Goal: Transaction & Acquisition: Purchase product/service

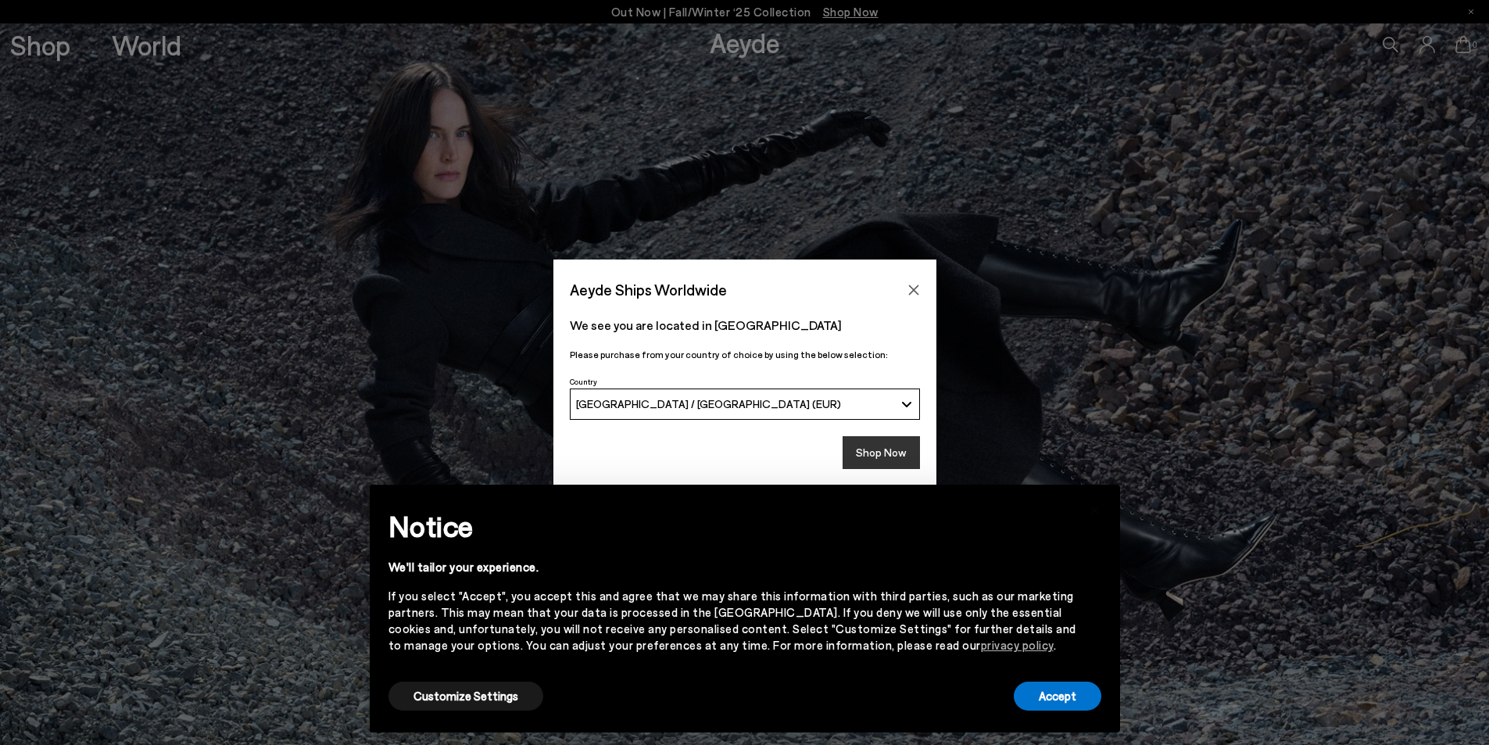
click at [902, 457] on button "Shop Now" at bounding box center [881, 452] width 77 height 33
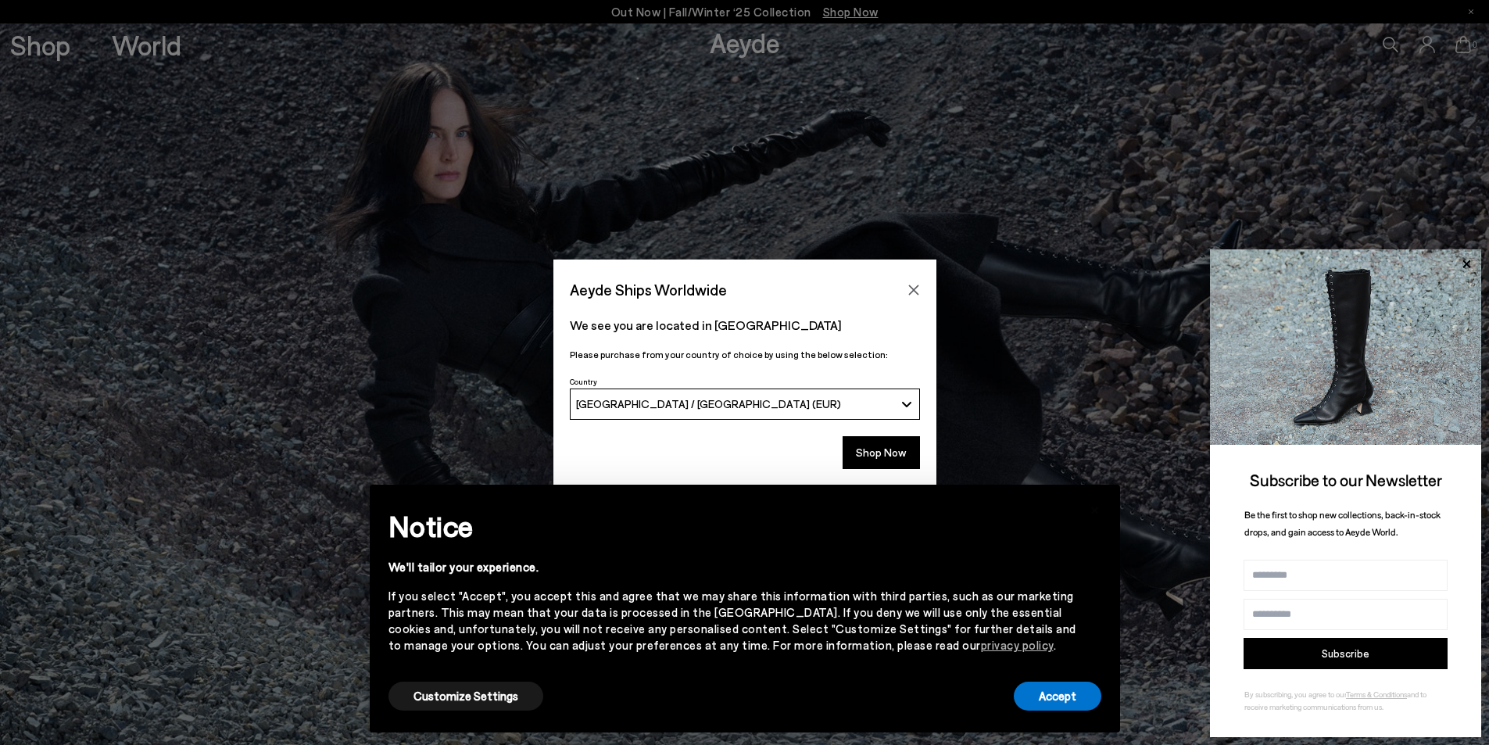
click at [24, 45] on div "Aeyde Ships Worldwide We see you are located in [GEOGRAPHIC_DATA] Please purcha…" at bounding box center [744, 372] width 1489 height 745
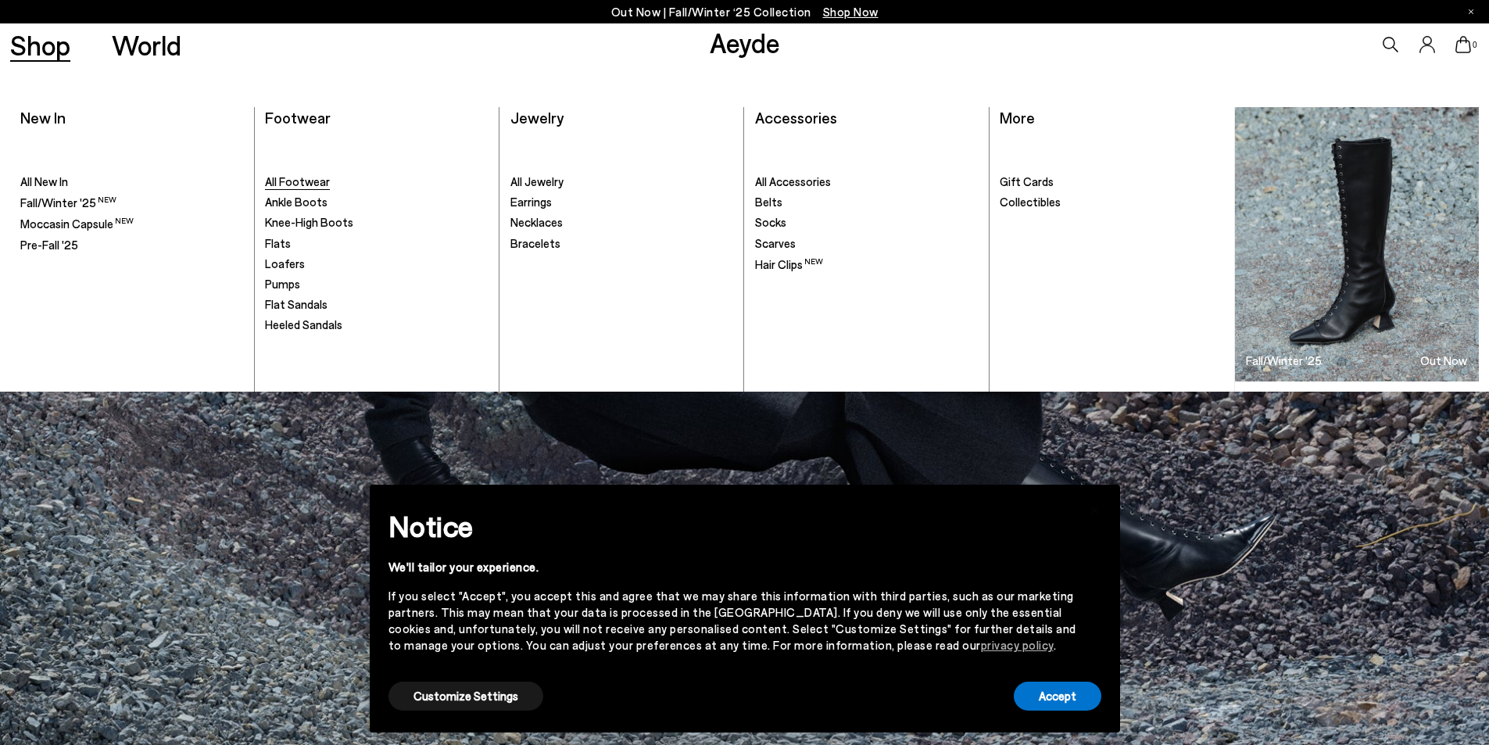
click at [314, 179] on span "All Footwear" at bounding box center [297, 181] width 65 height 14
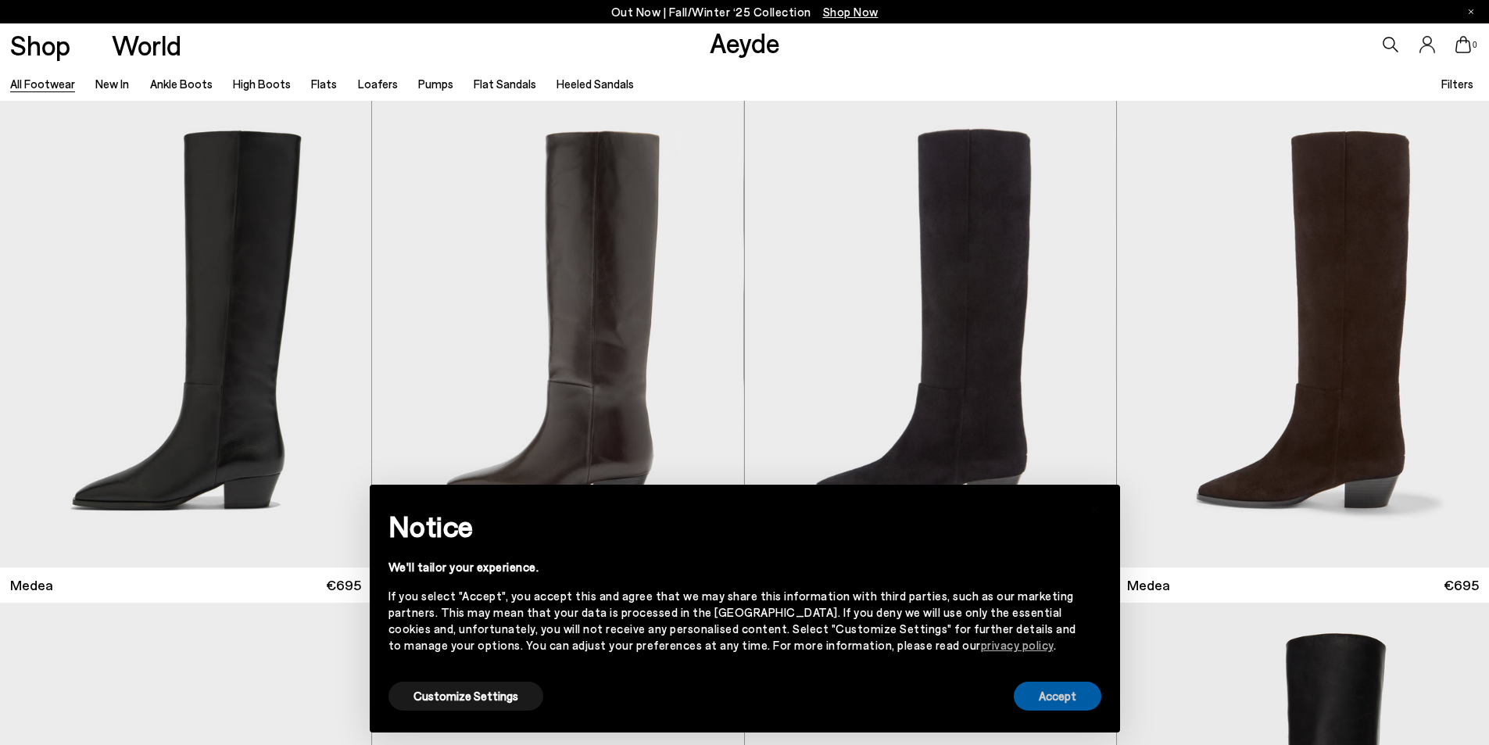
drag, startPoint x: 1061, startPoint y: 705, endPoint x: 1019, endPoint y: 671, distance: 53.3
click at [1061, 705] on button "Accept" at bounding box center [1058, 696] width 88 height 29
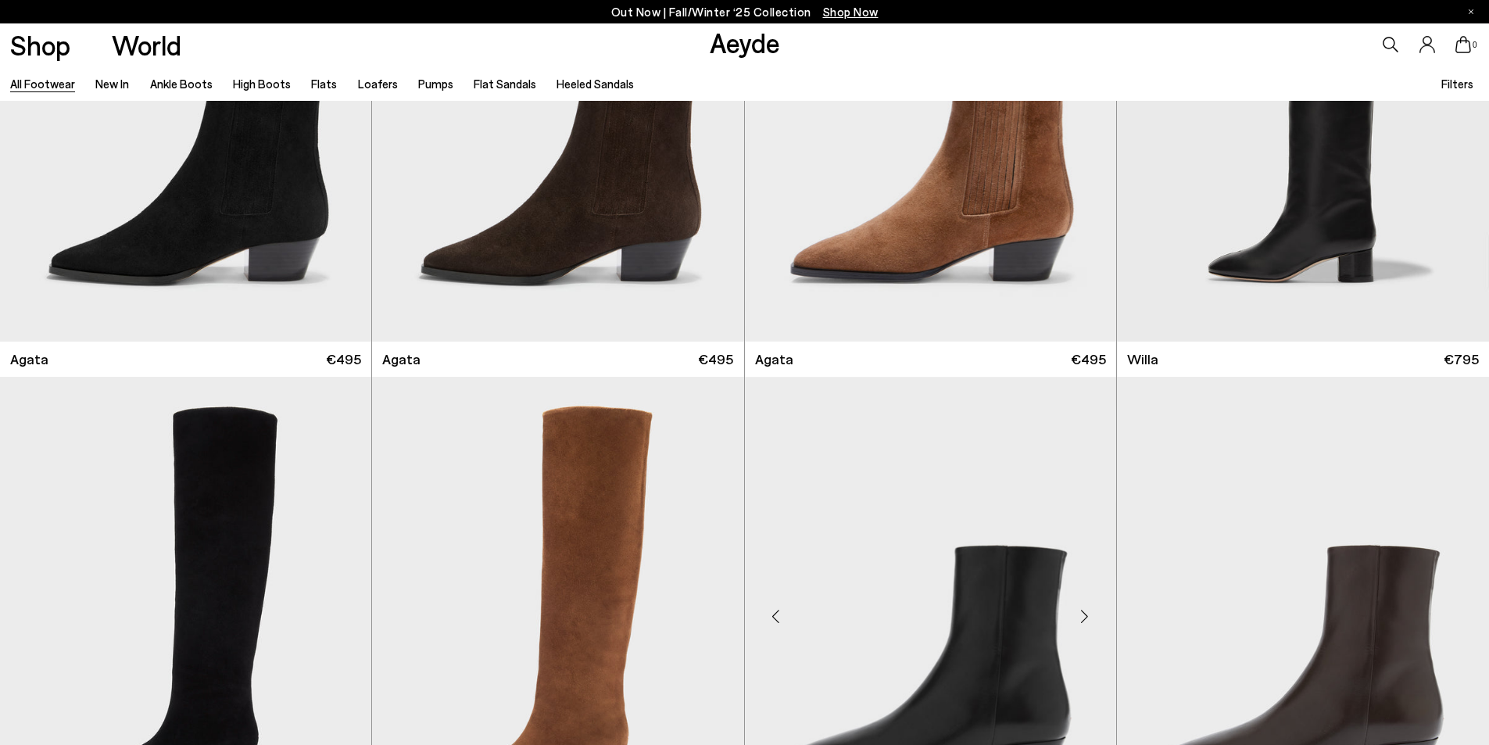
scroll to position [938, 0]
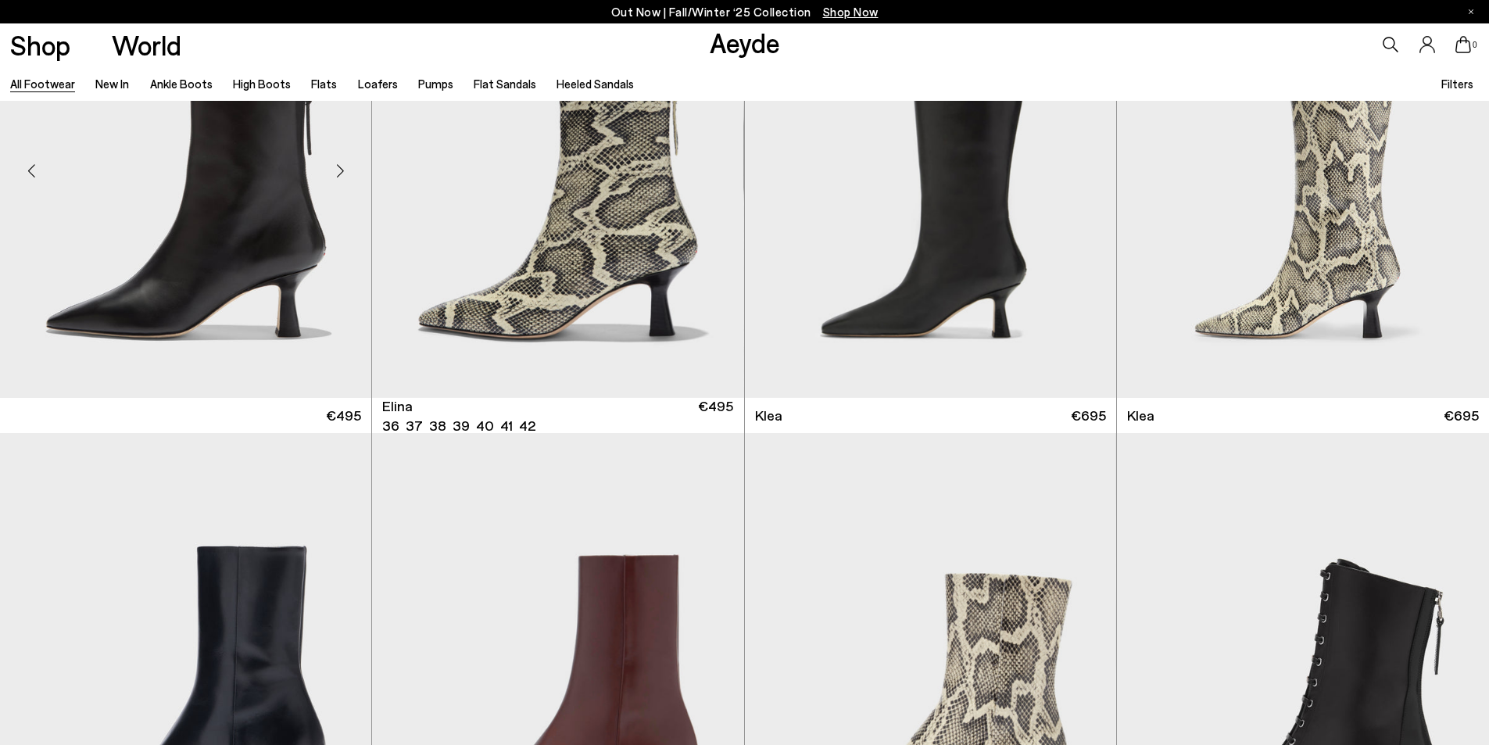
scroll to position [2032, 0]
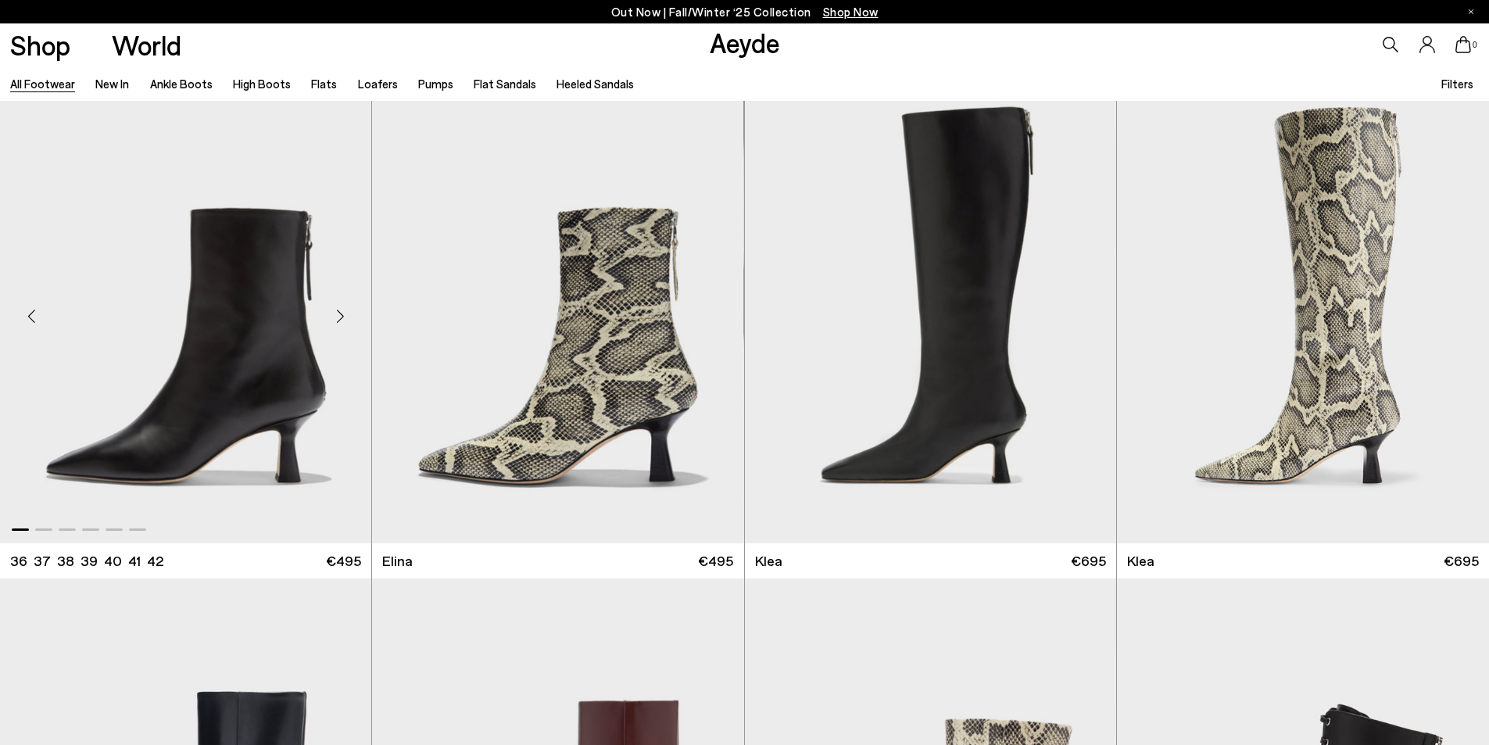
click at [335, 313] on div "Next slide" at bounding box center [340, 316] width 47 height 47
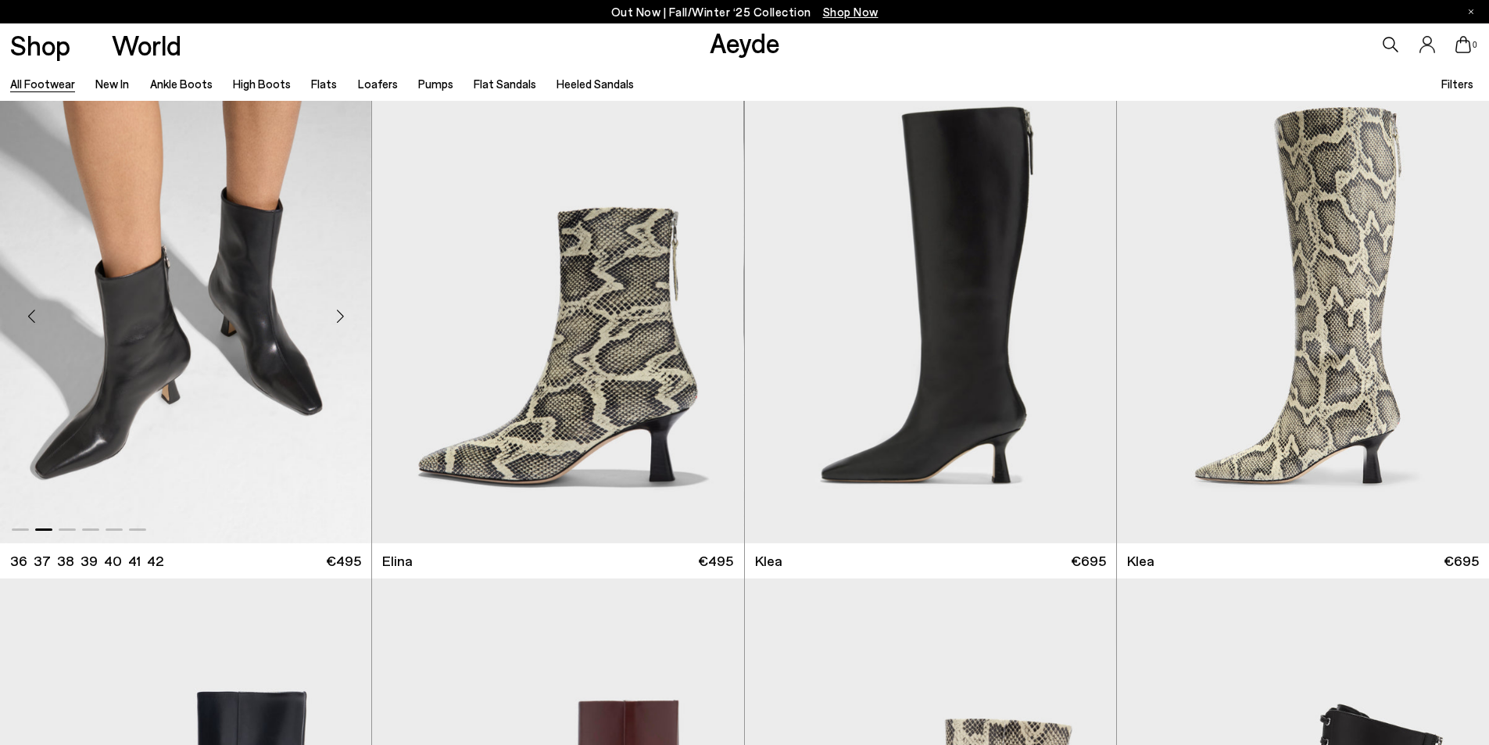
click at [335, 313] on div "Next slide" at bounding box center [340, 316] width 47 height 47
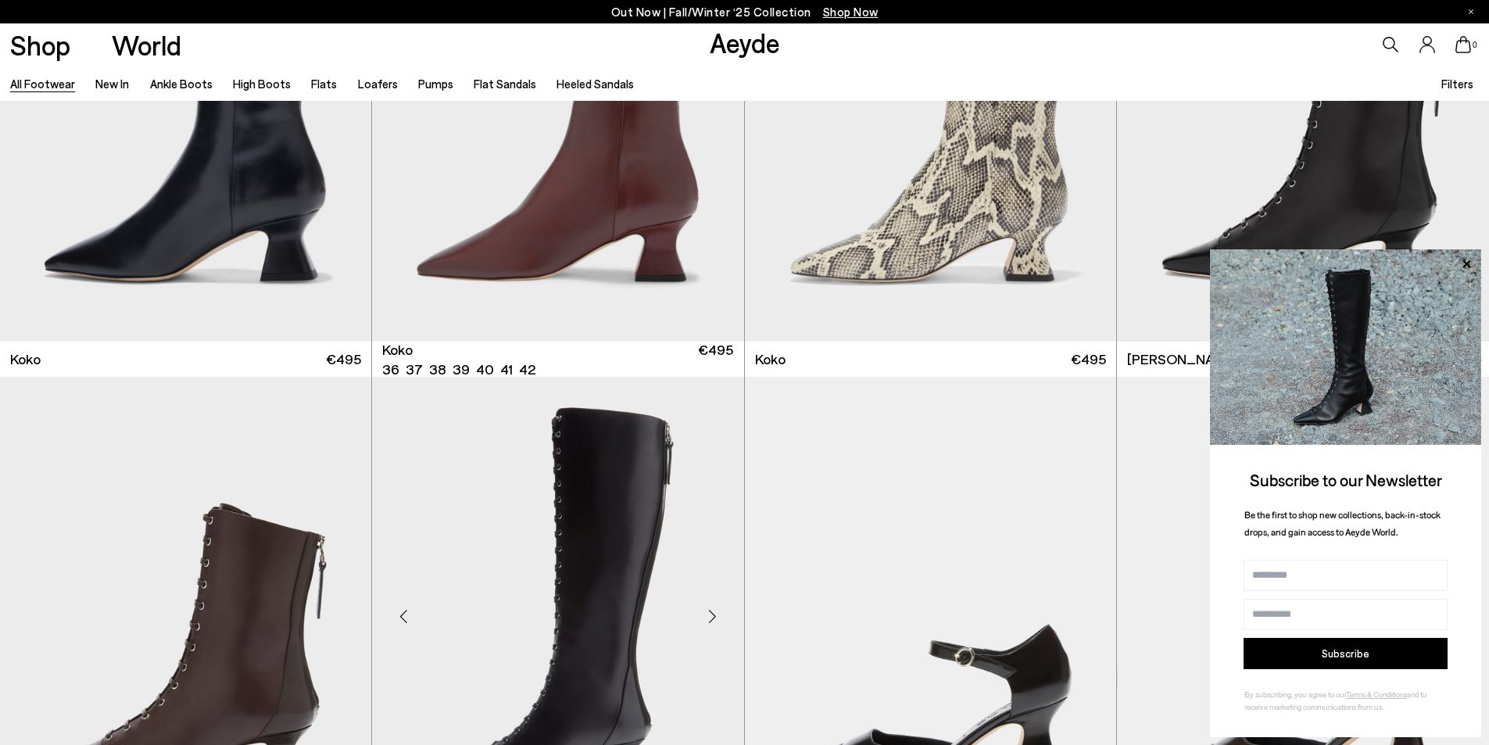
scroll to position [3049, 0]
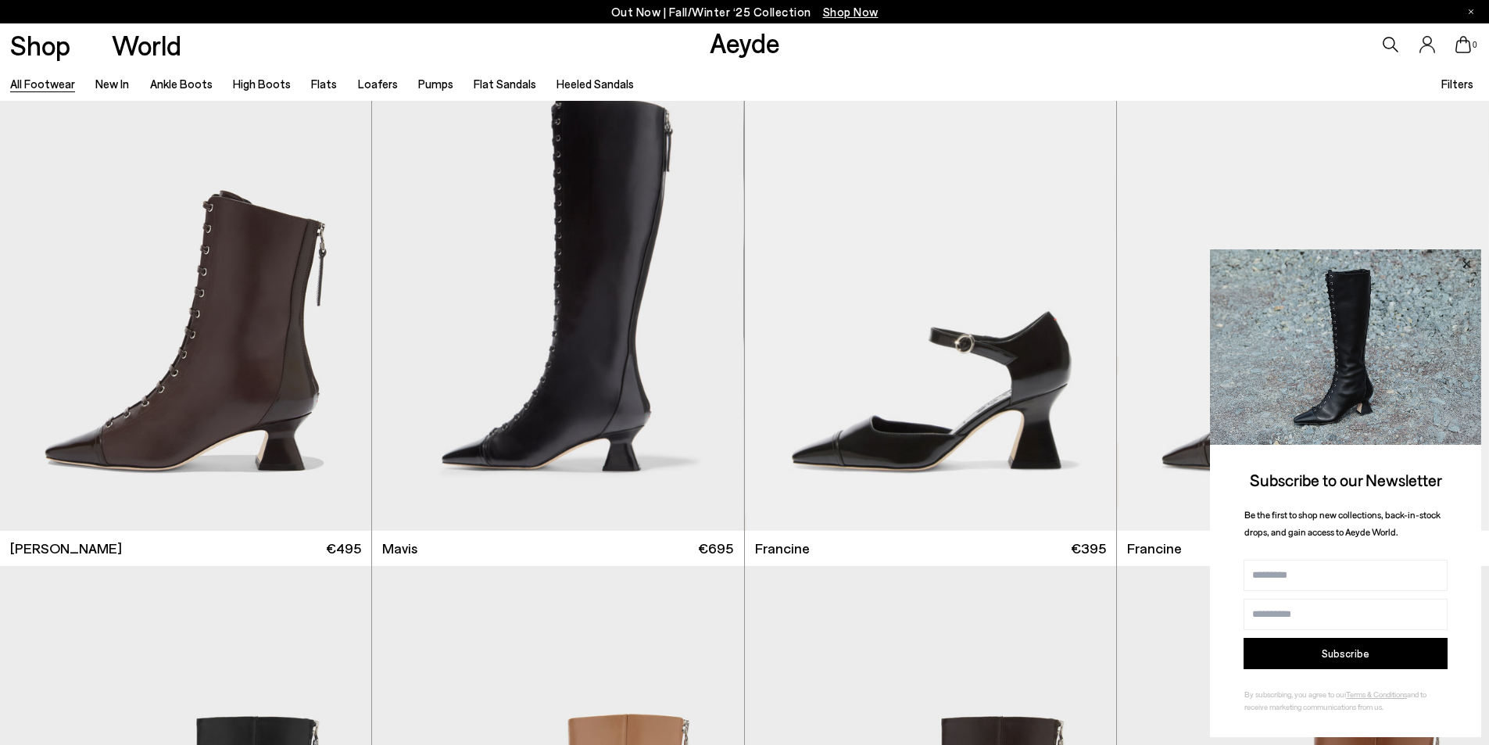
click at [1467, 263] on icon at bounding box center [1467, 264] width 8 height 8
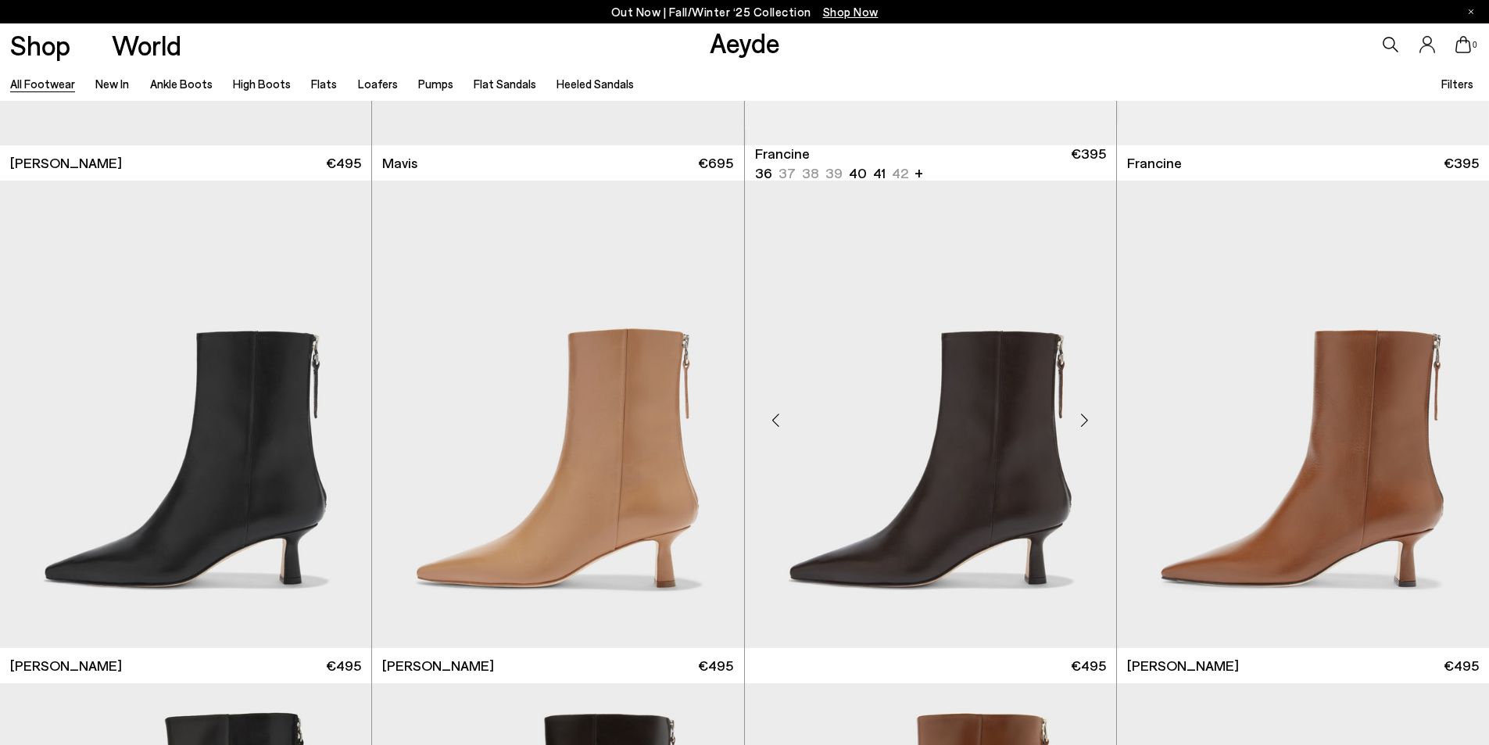
scroll to position [3439, 0]
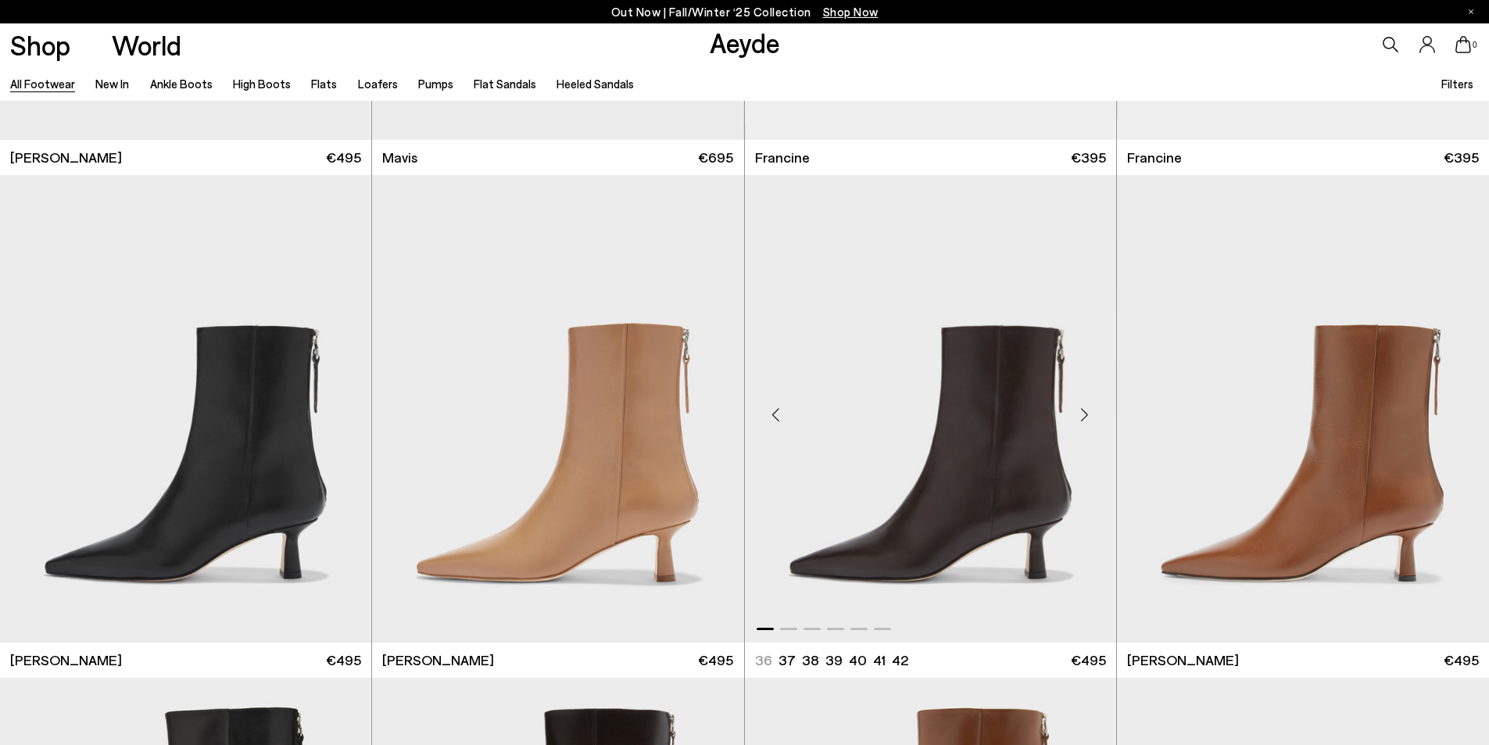
click at [1083, 417] on div "Next slide" at bounding box center [1085, 415] width 47 height 47
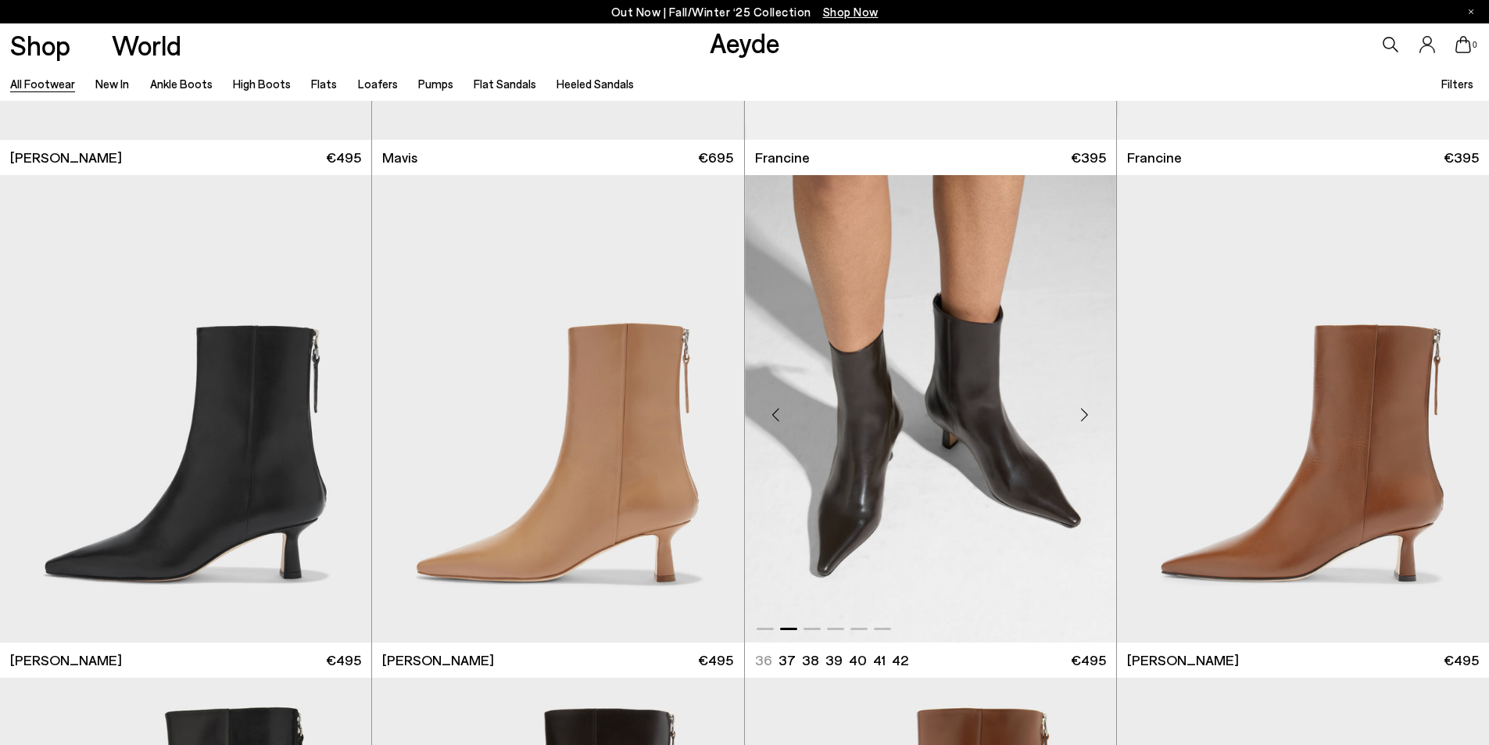
click at [1083, 417] on div "Next slide" at bounding box center [1085, 415] width 47 height 47
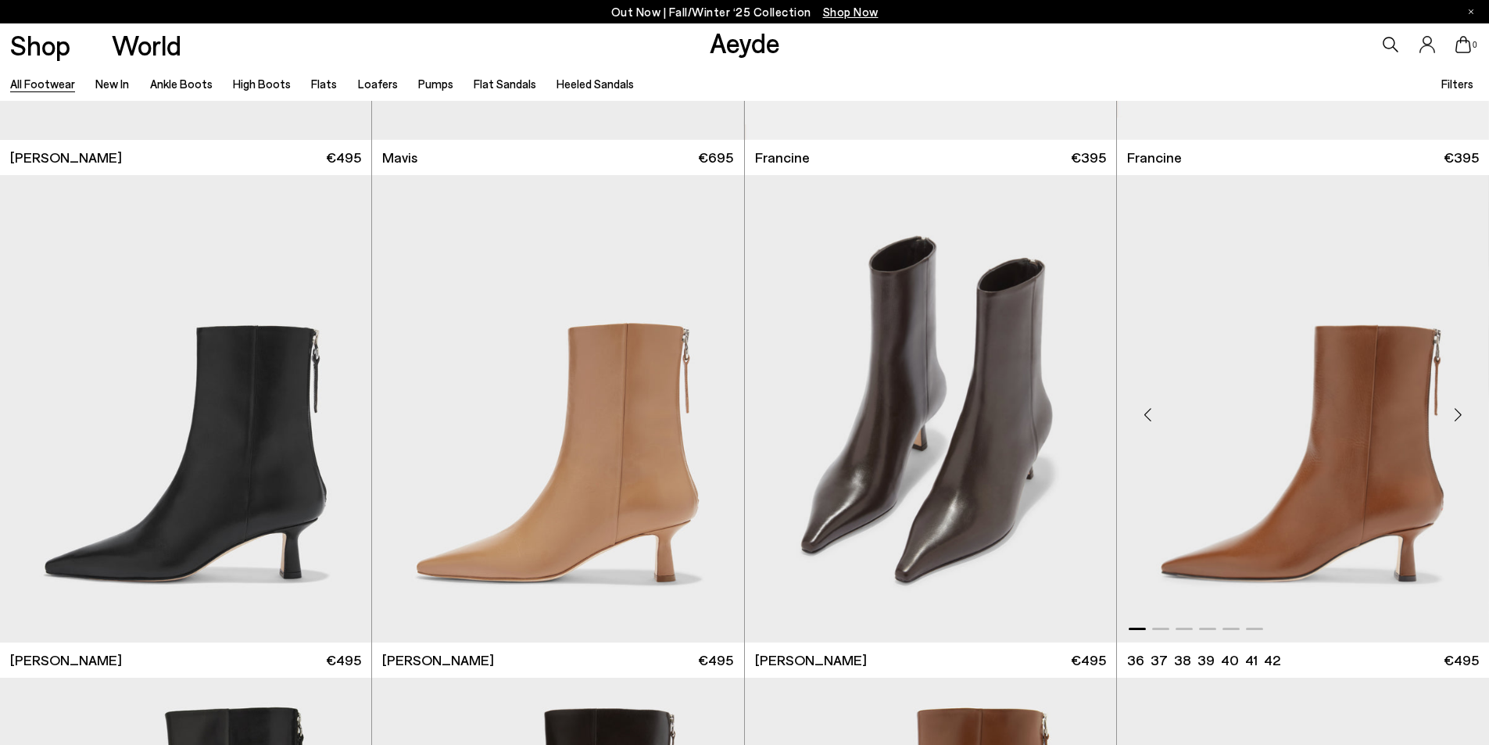
click at [1456, 417] on div "Next slide" at bounding box center [1457, 415] width 47 height 47
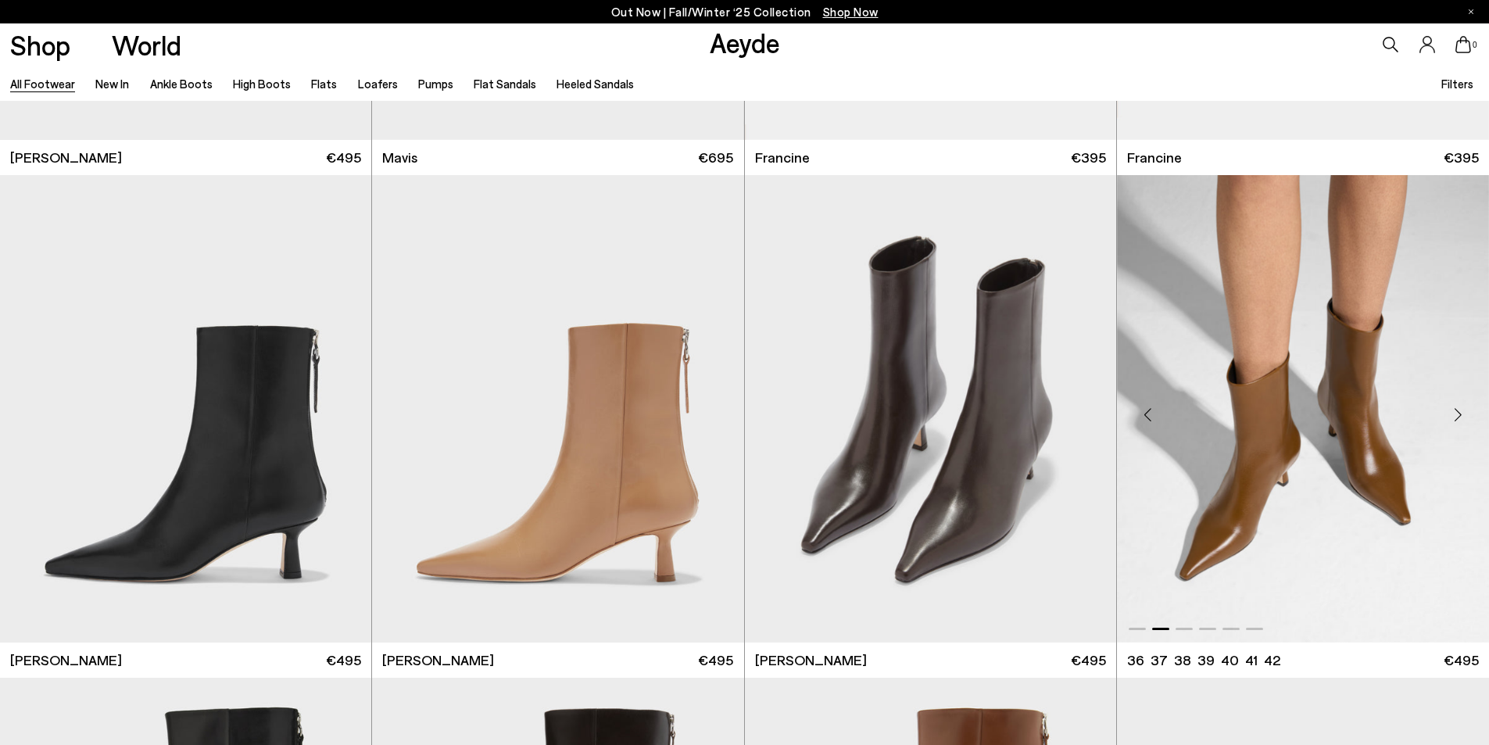
click at [1456, 417] on div "Next slide" at bounding box center [1457, 415] width 47 height 47
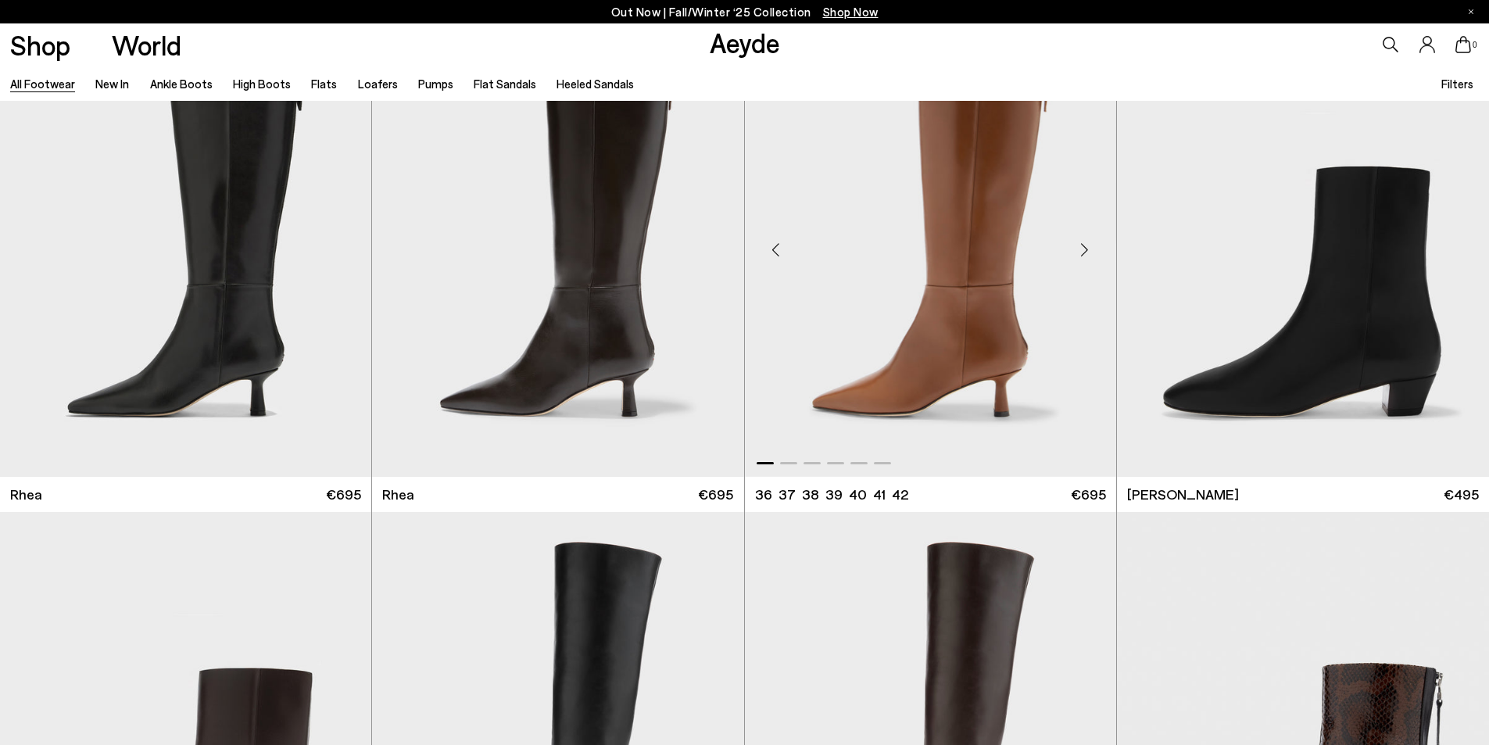
scroll to position [4299, 0]
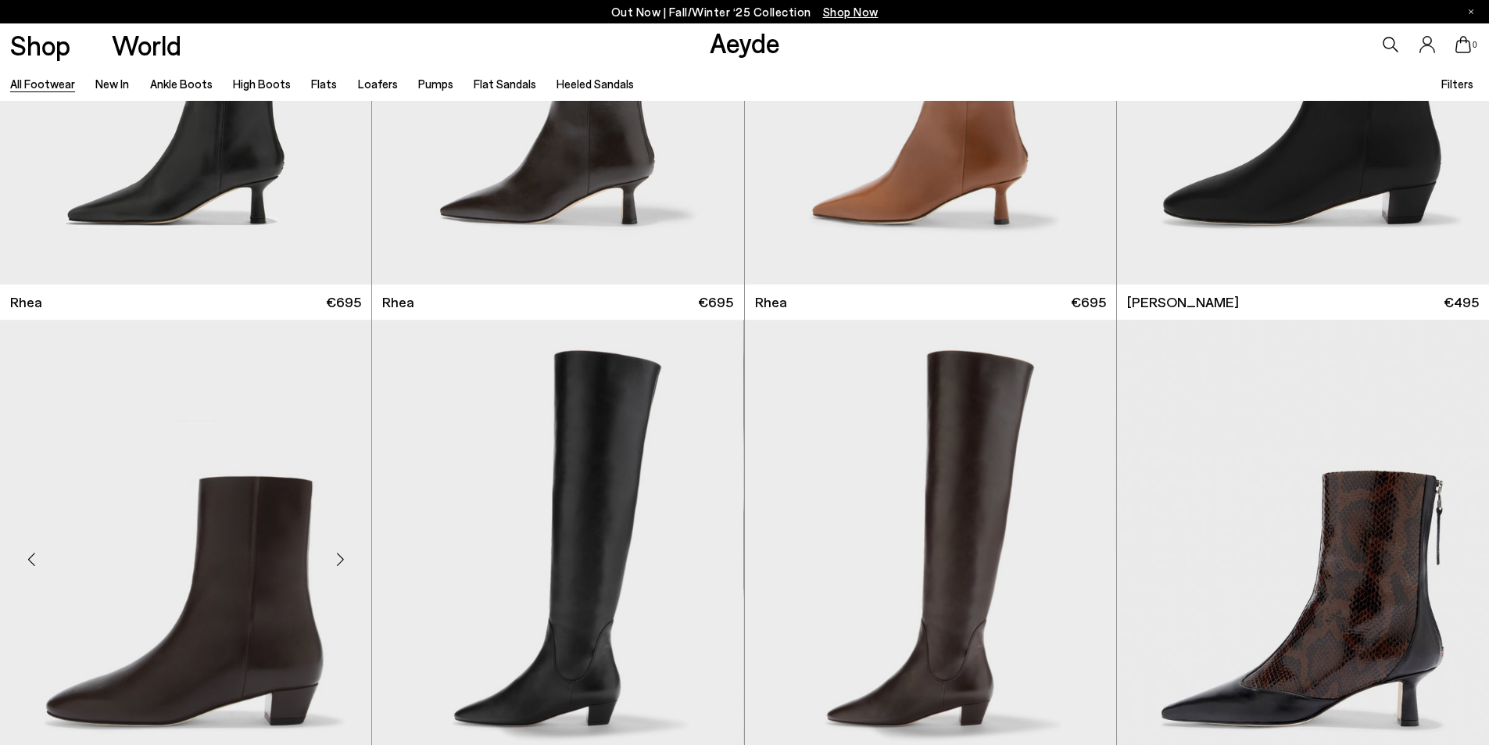
click at [338, 559] on div "Next slide" at bounding box center [340, 558] width 47 height 47
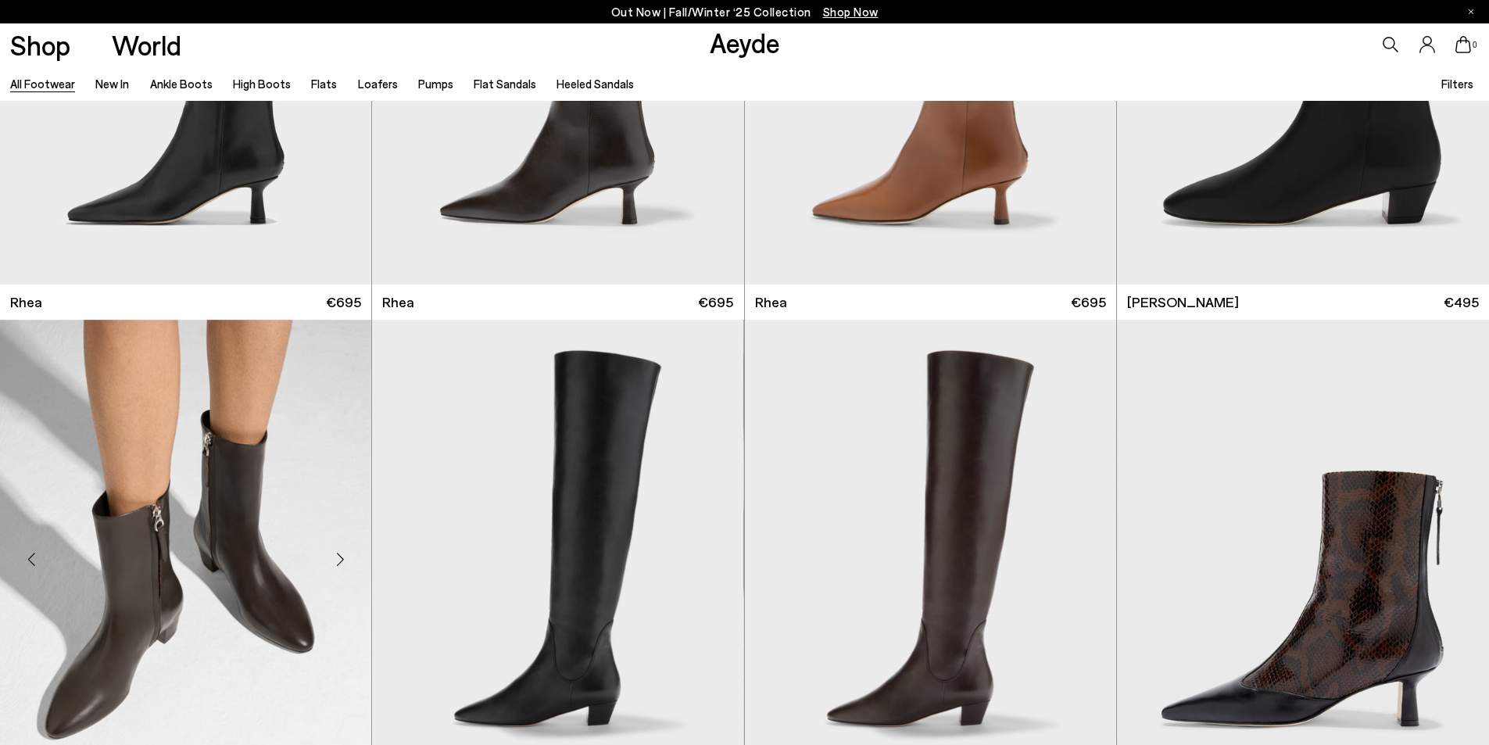
click at [338, 559] on div "Next slide" at bounding box center [340, 558] width 47 height 47
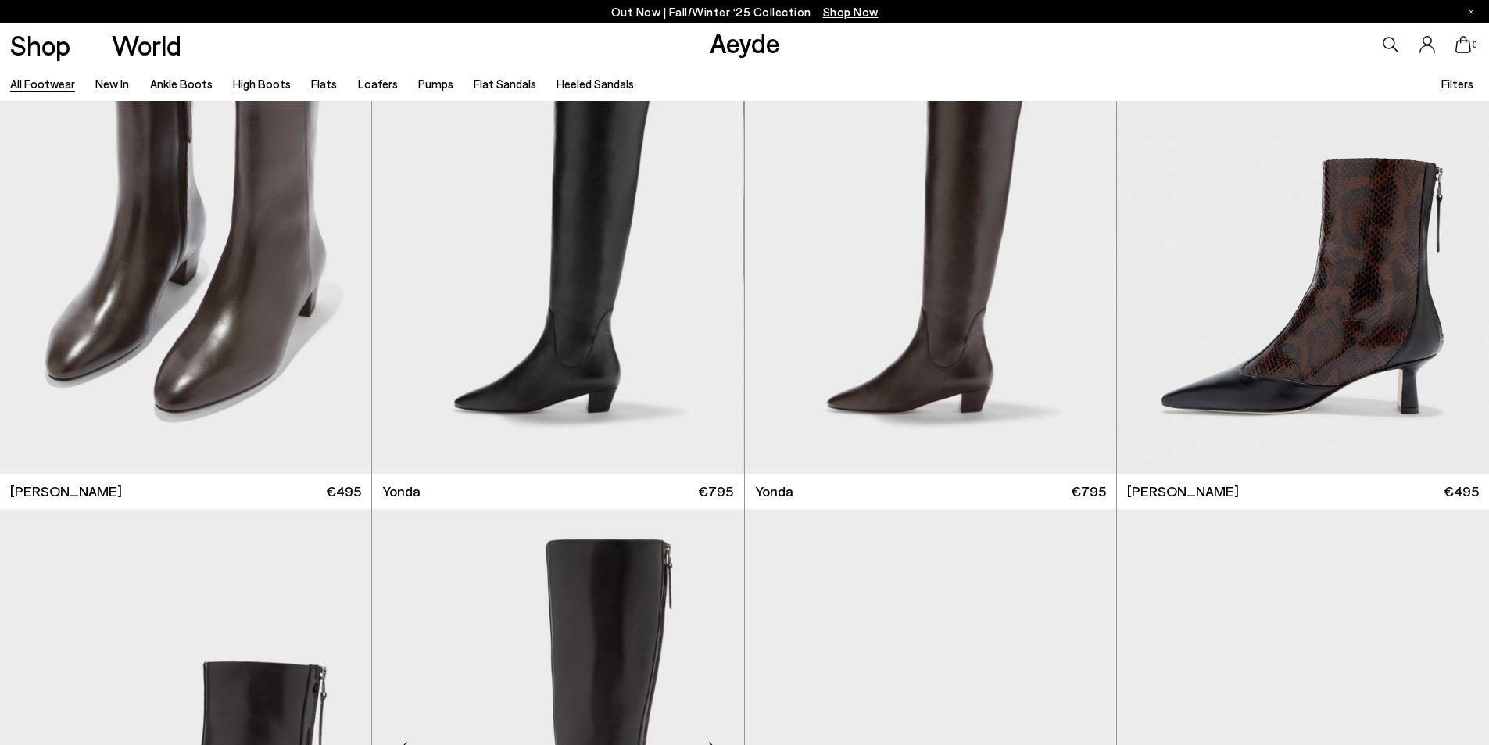
scroll to position [4925, 0]
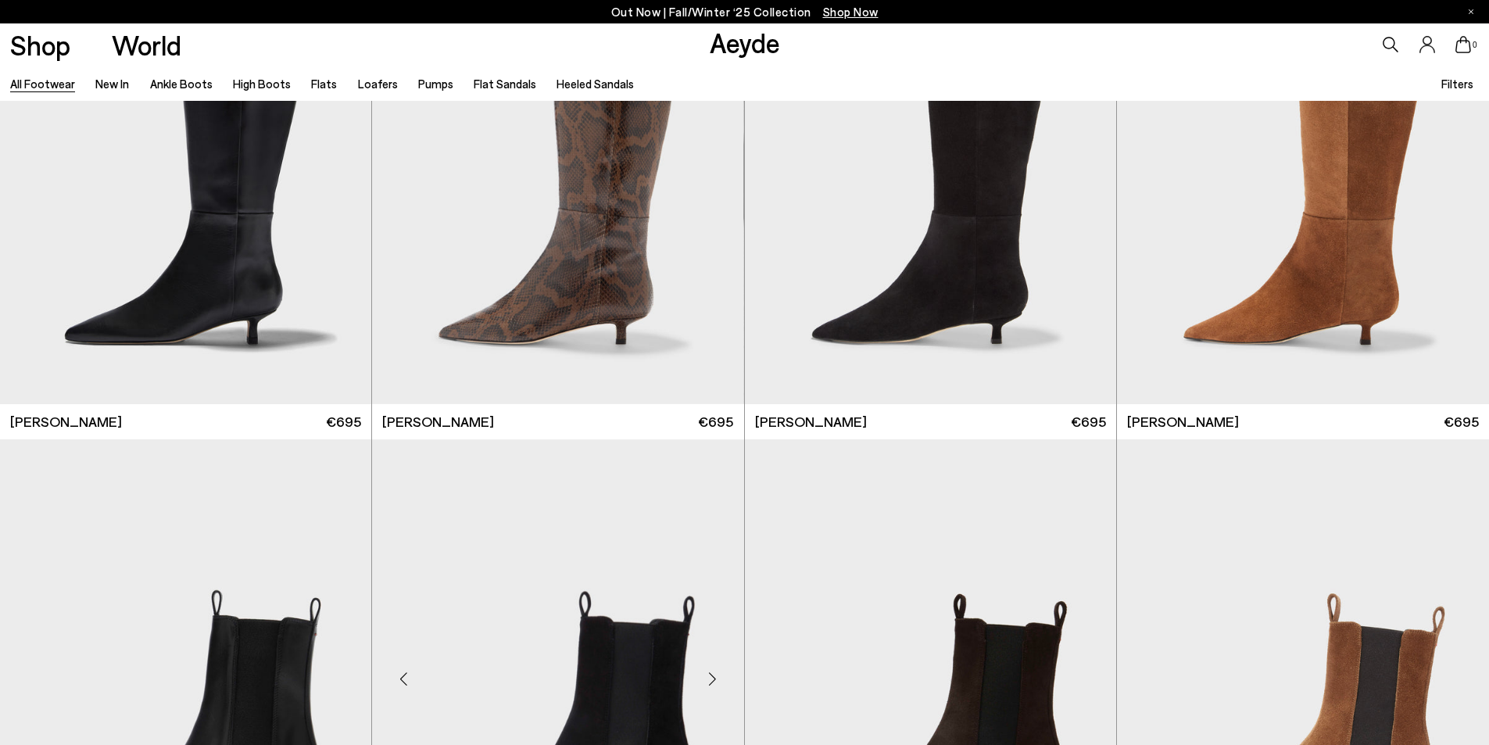
scroll to position [7426, 0]
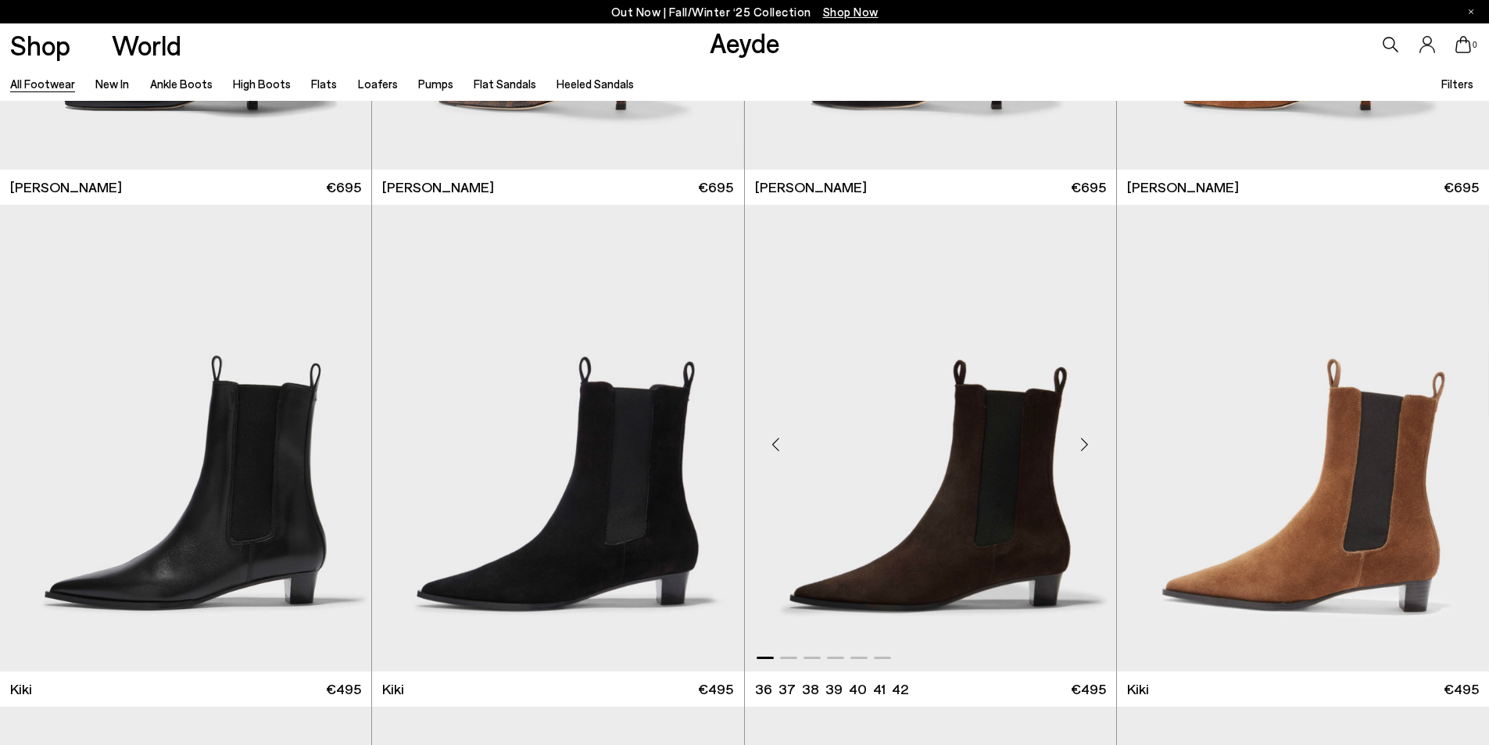
click at [1083, 445] on div "Next slide" at bounding box center [1085, 444] width 47 height 47
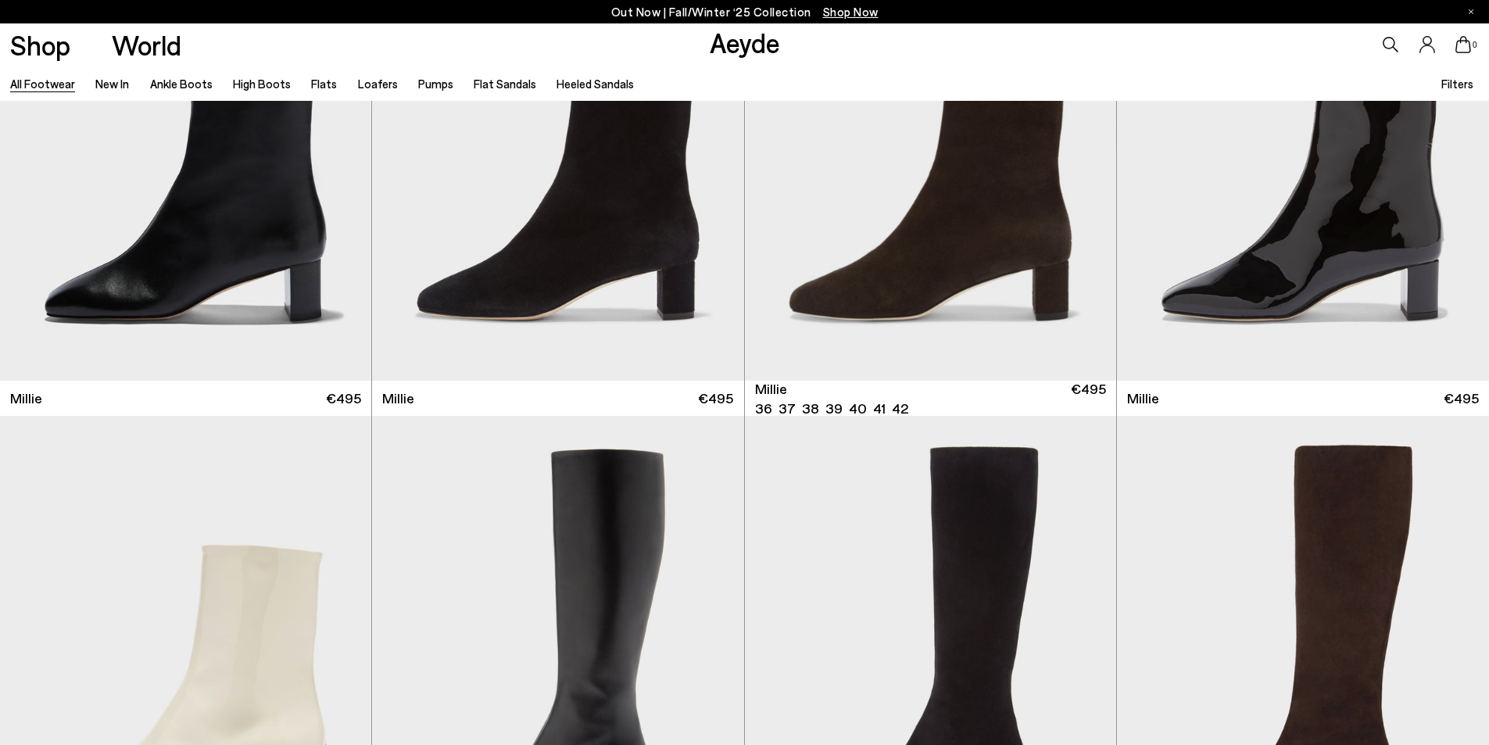
scroll to position [8989, 0]
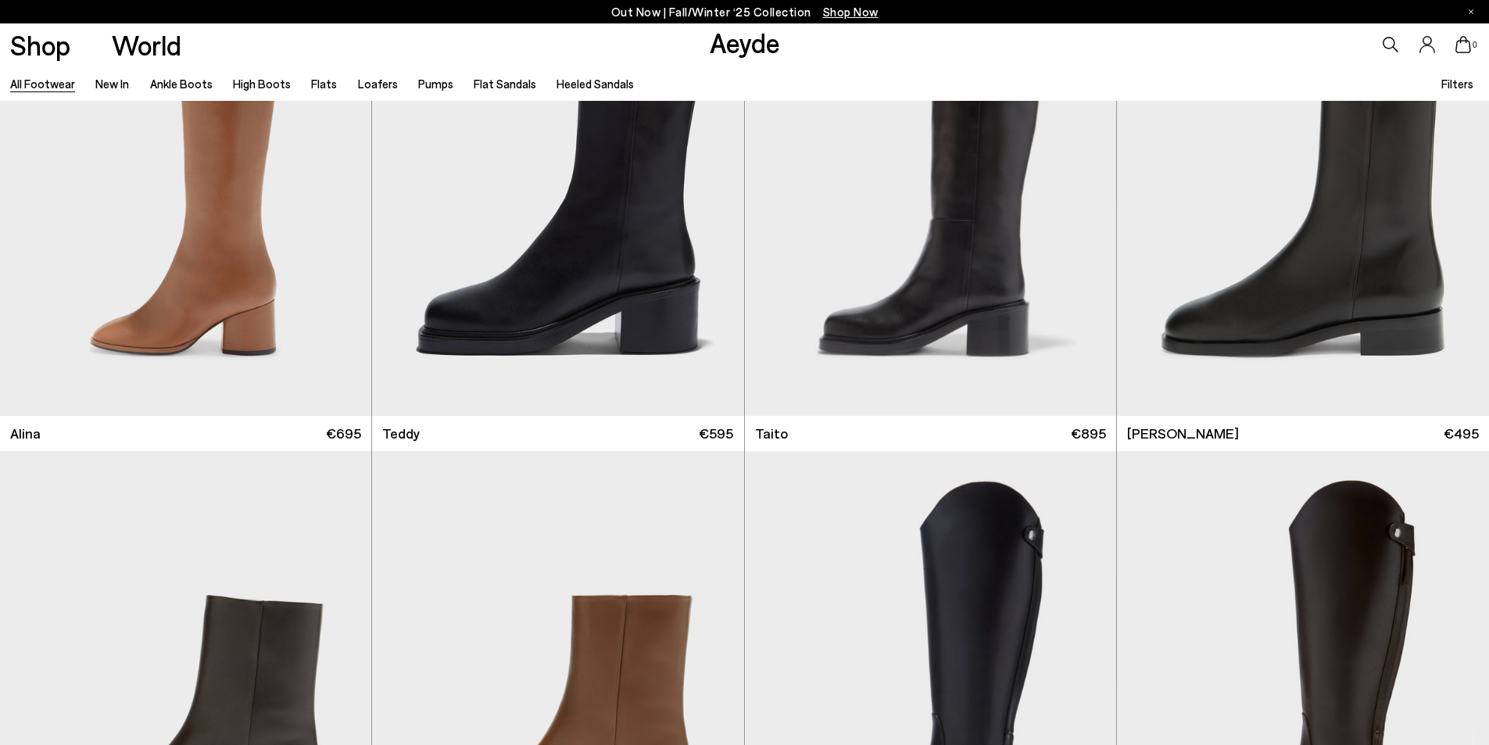
scroll to position [11413, 0]
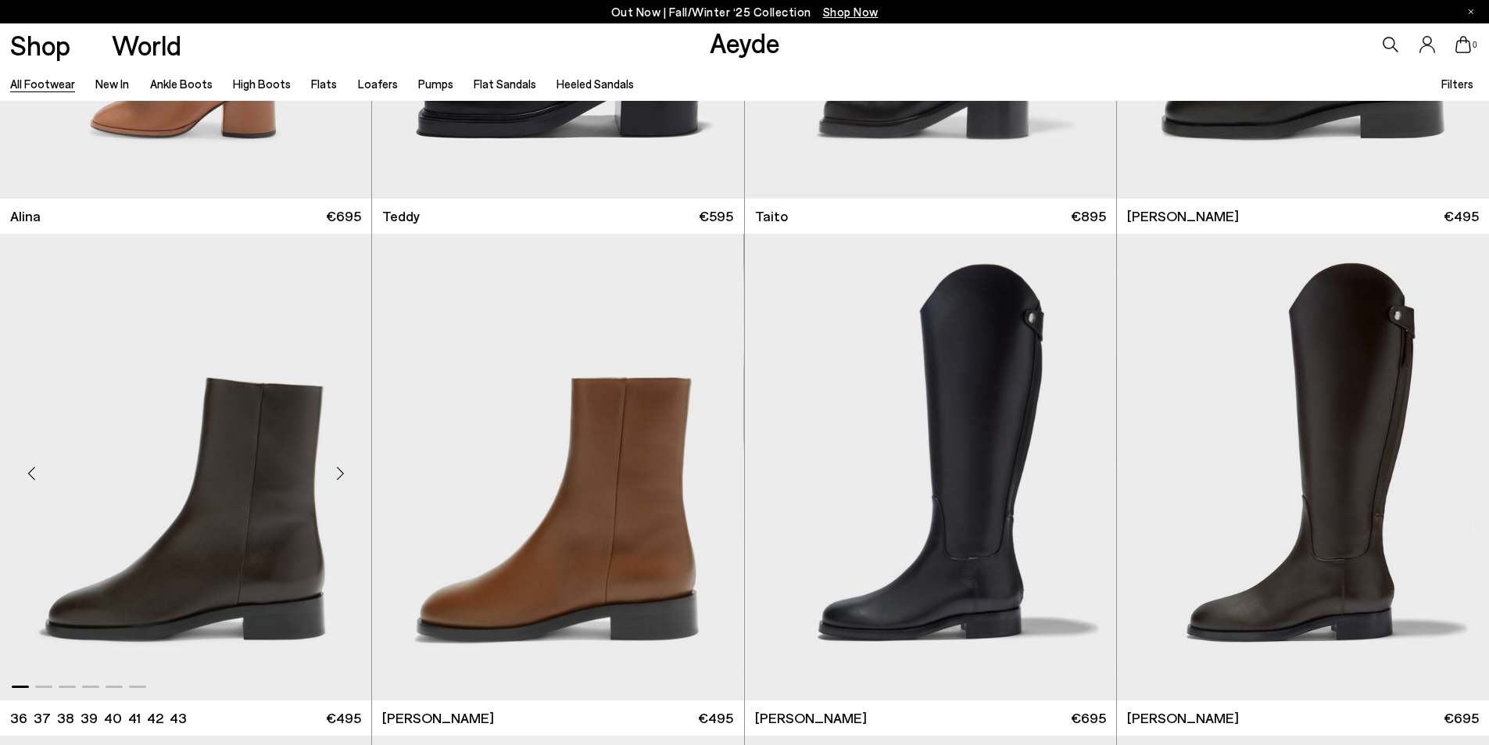
click at [337, 471] on div "Next slide" at bounding box center [340, 472] width 47 height 47
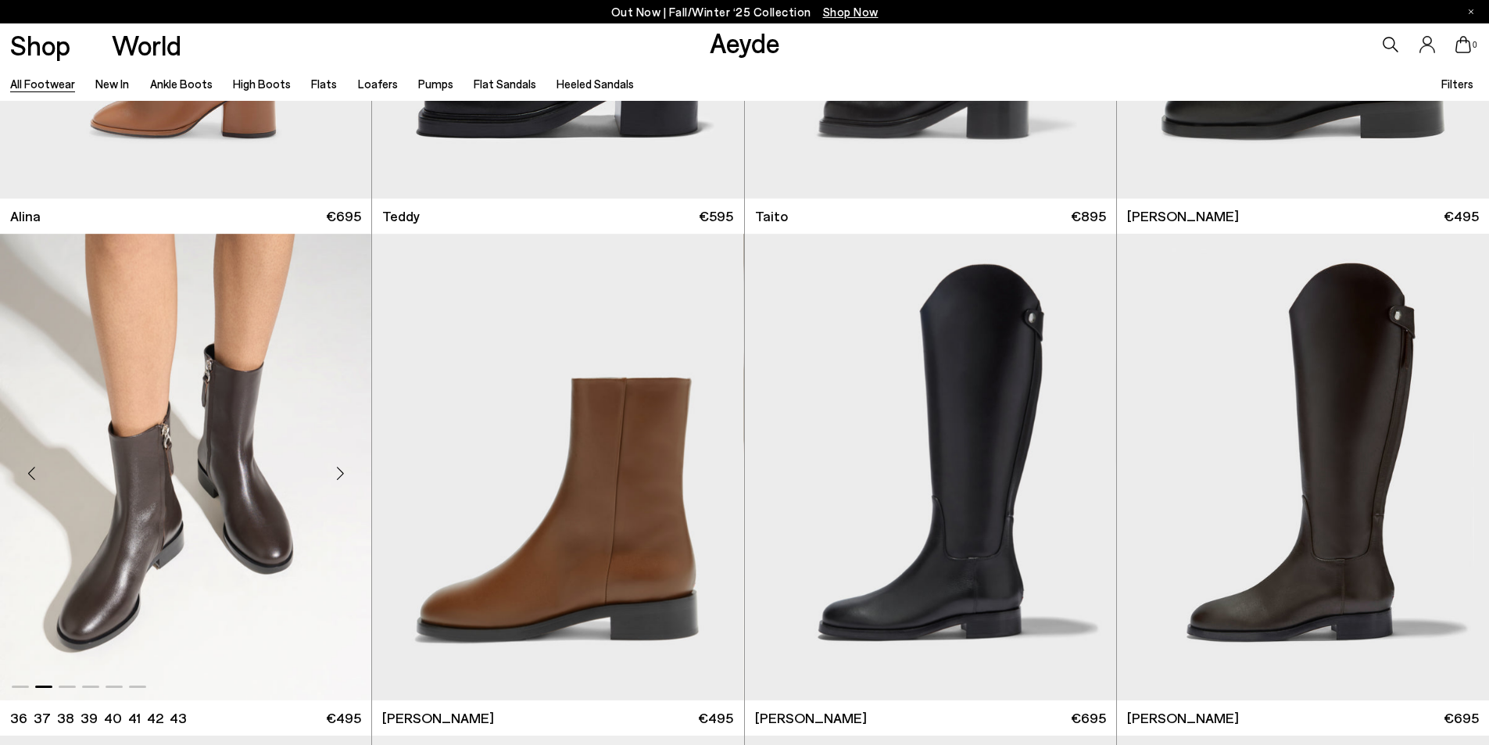
click at [337, 471] on div "Next slide" at bounding box center [340, 472] width 47 height 47
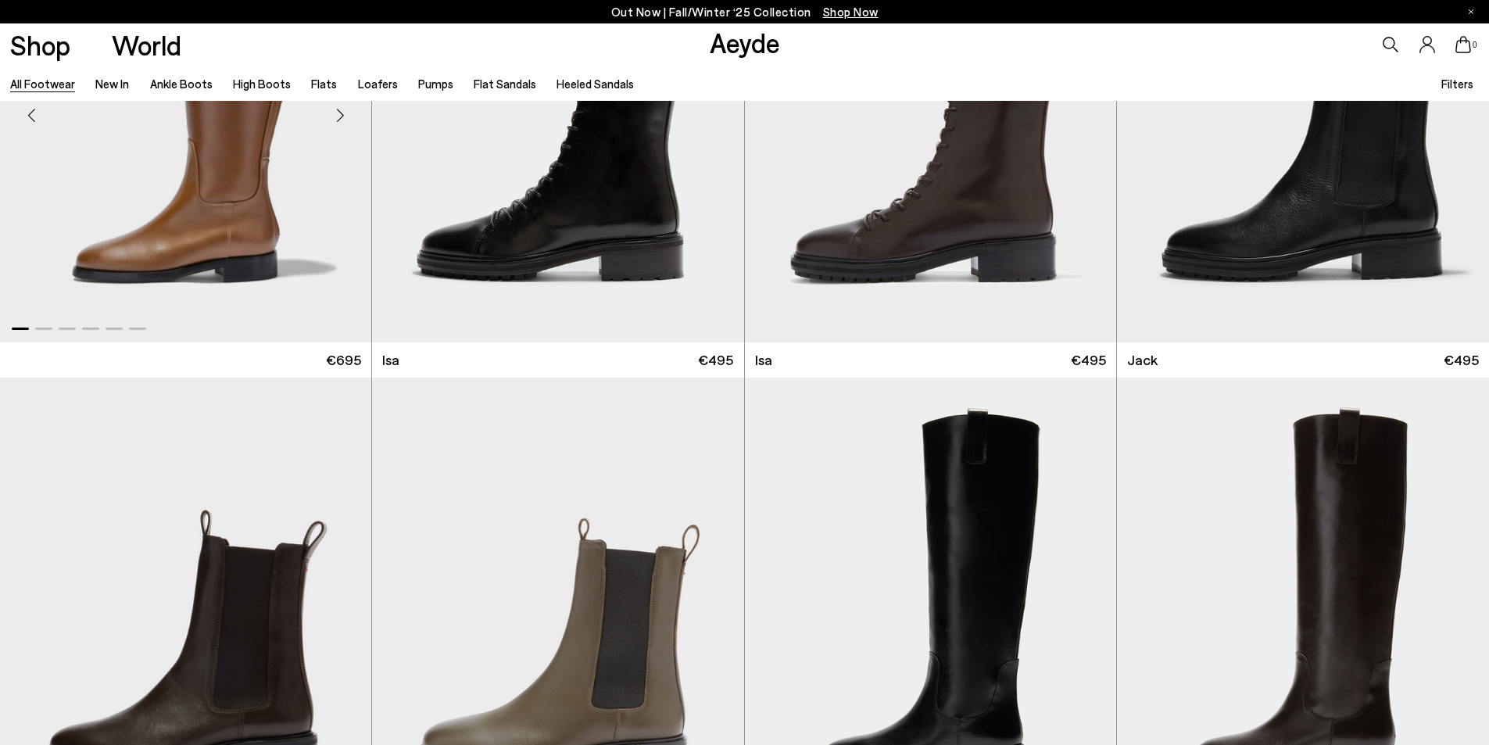
scroll to position [12507, 0]
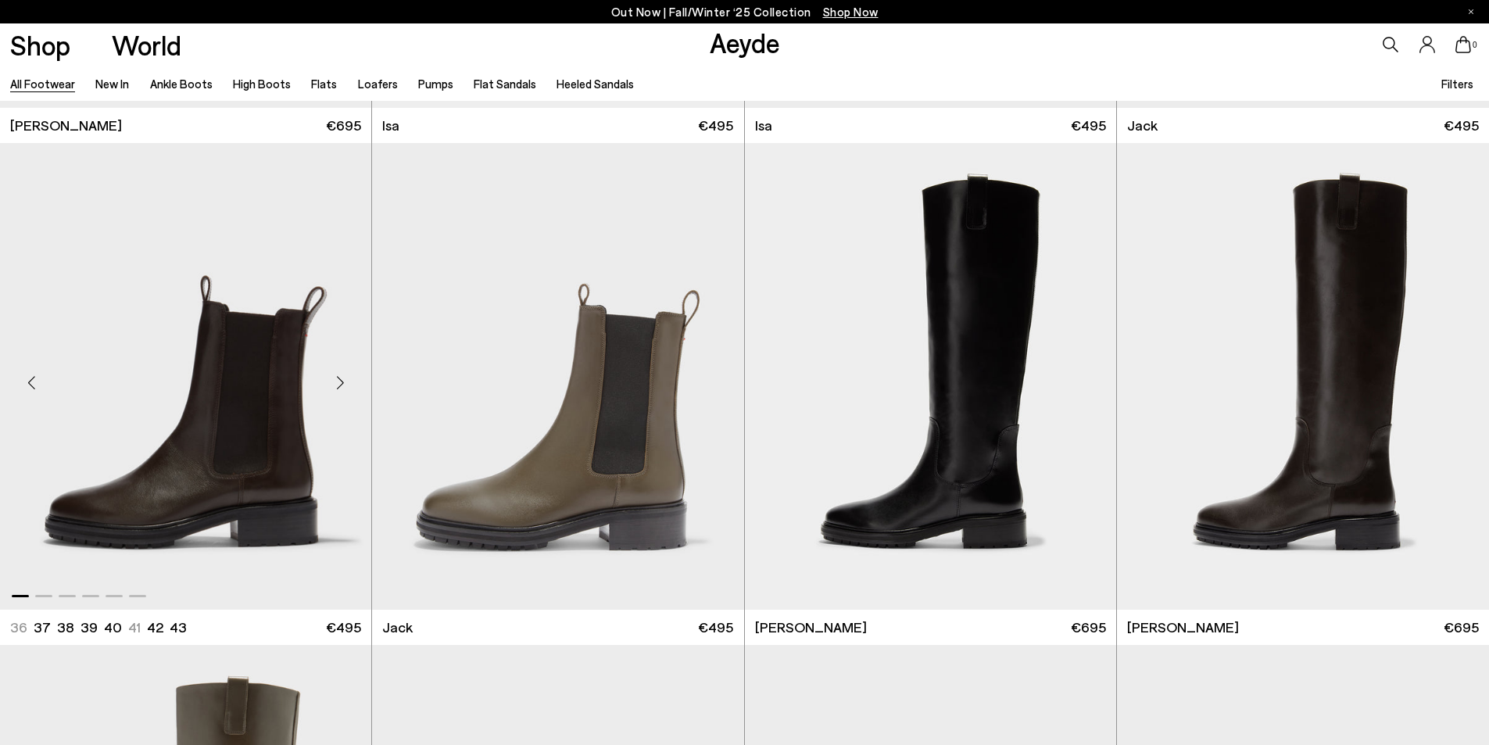
click at [335, 380] on div "Next slide" at bounding box center [340, 383] width 47 height 47
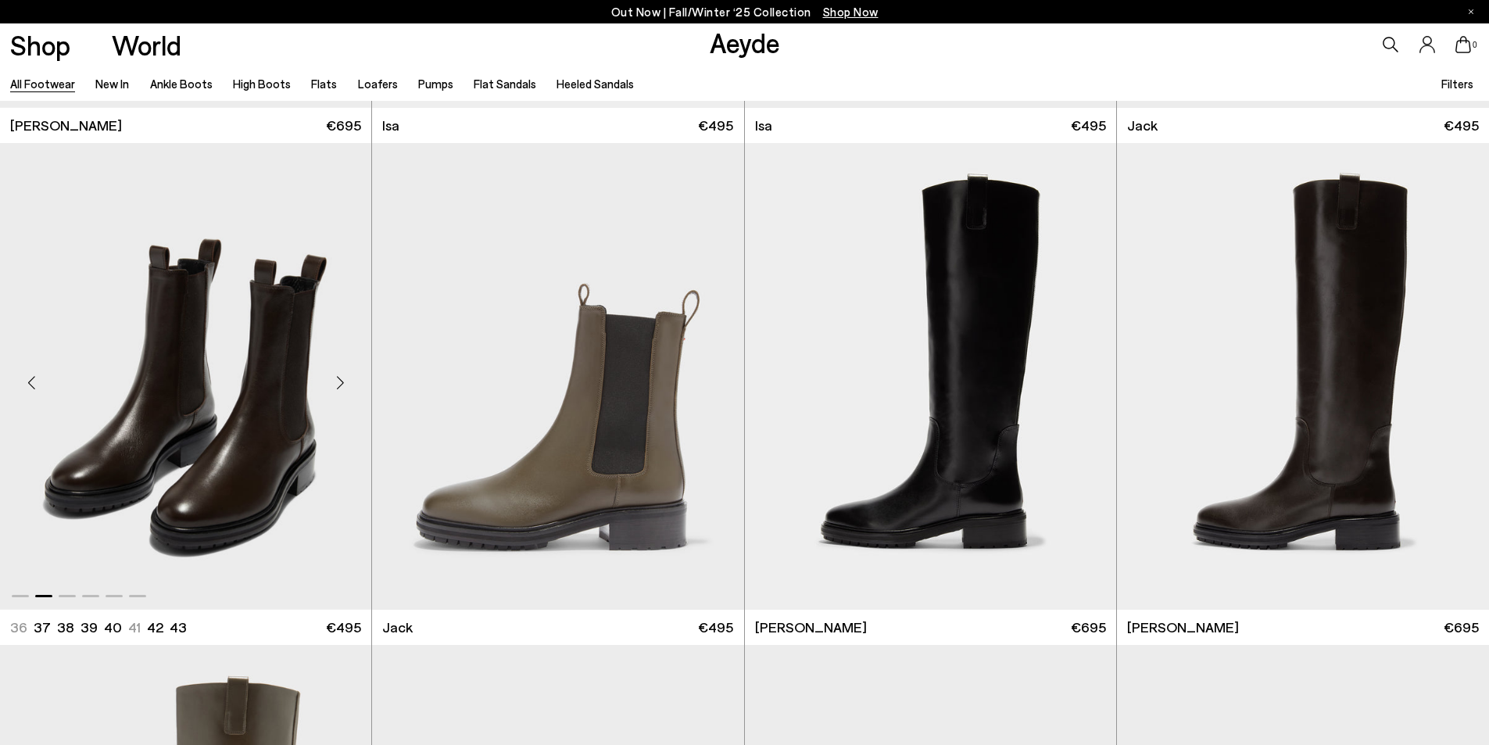
click at [335, 380] on div "Next slide" at bounding box center [340, 383] width 47 height 47
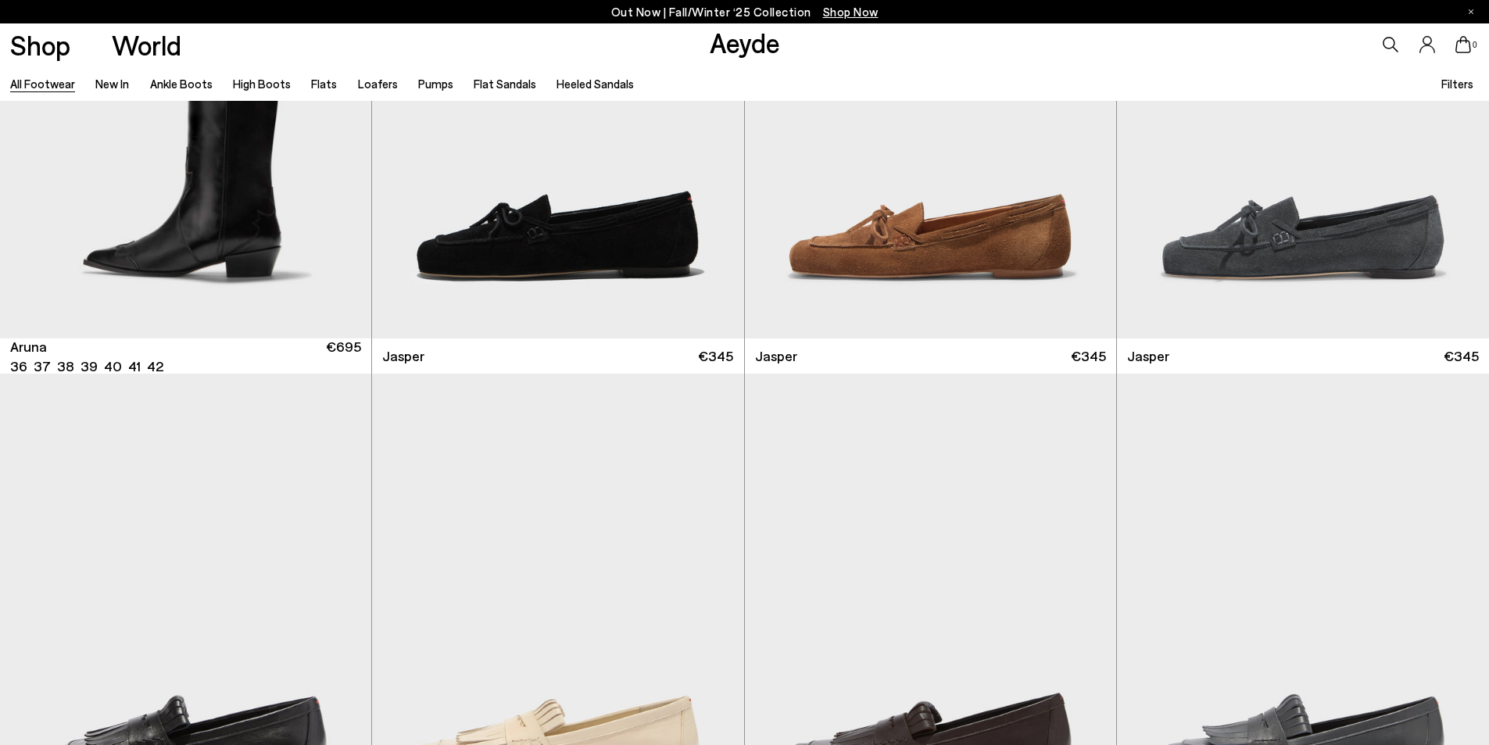
scroll to position [16181, 0]
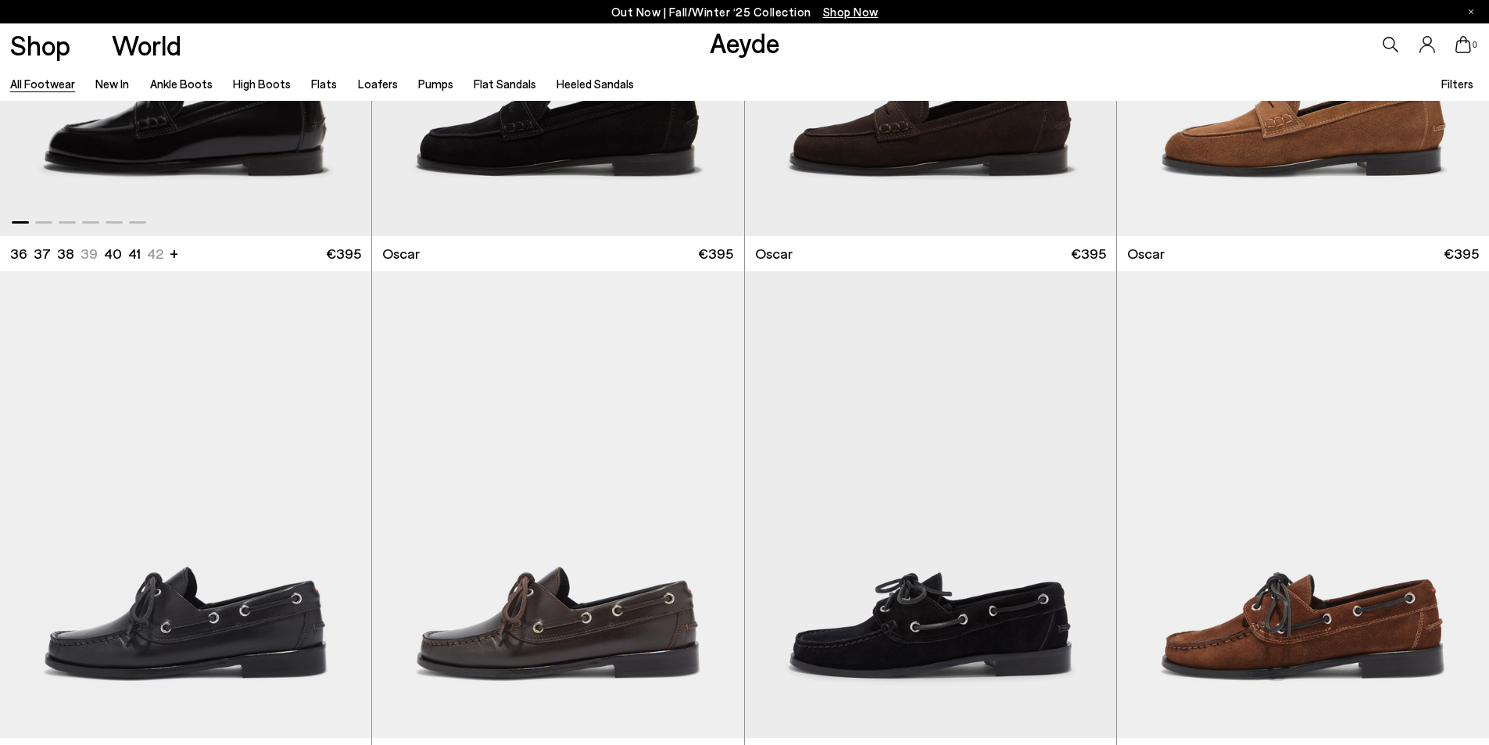
scroll to position [17905, 0]
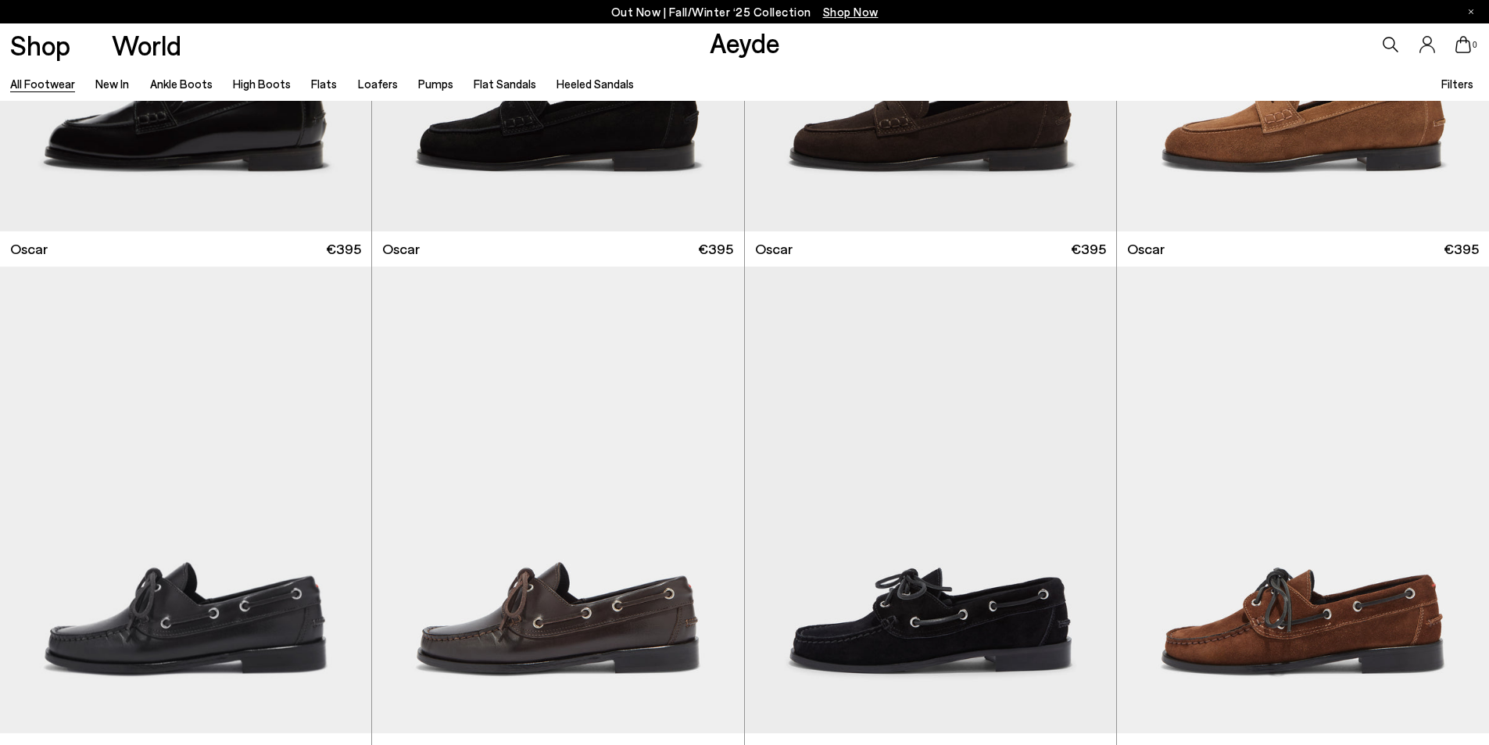
scroll to position [19386, 0]
